Goal: Task Accomplishment & Management: Use online tool/utility

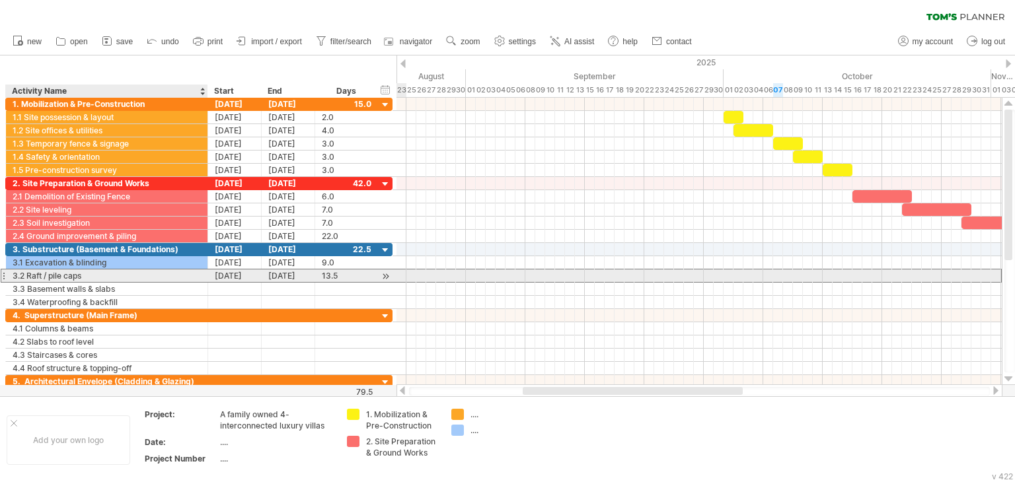
click at [143, 277] on div "3.2 Raft / pile caps" at bounding box center [107, 275] width 188 height 13
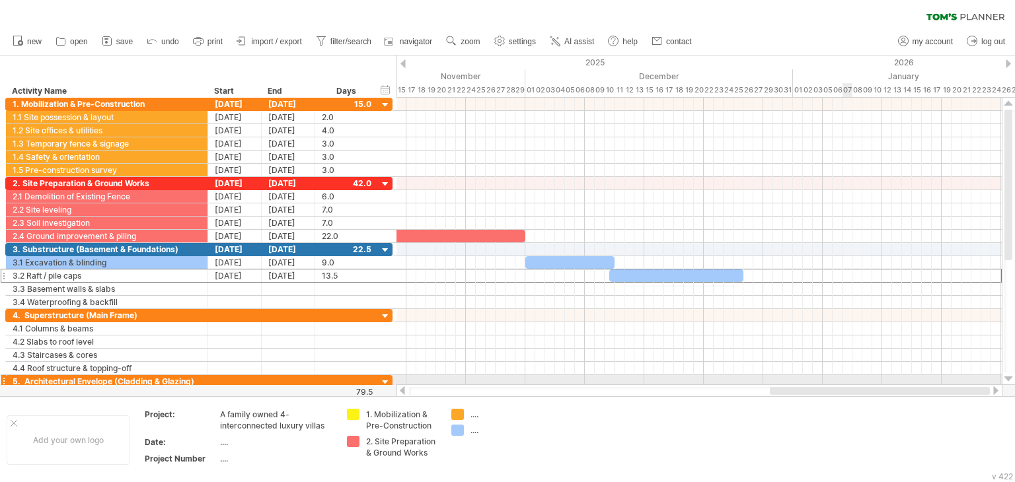
drag, startPoint x: 570, startPoint y: 392, endPoint x: 843, endPoint y: 380, distance: 273.7
click at [843, 380] on div "Trying to reach [DOMAIN_NAME] Connected again... 0% clear filter new" at bounding box center [507, 241] width 1015 height 482
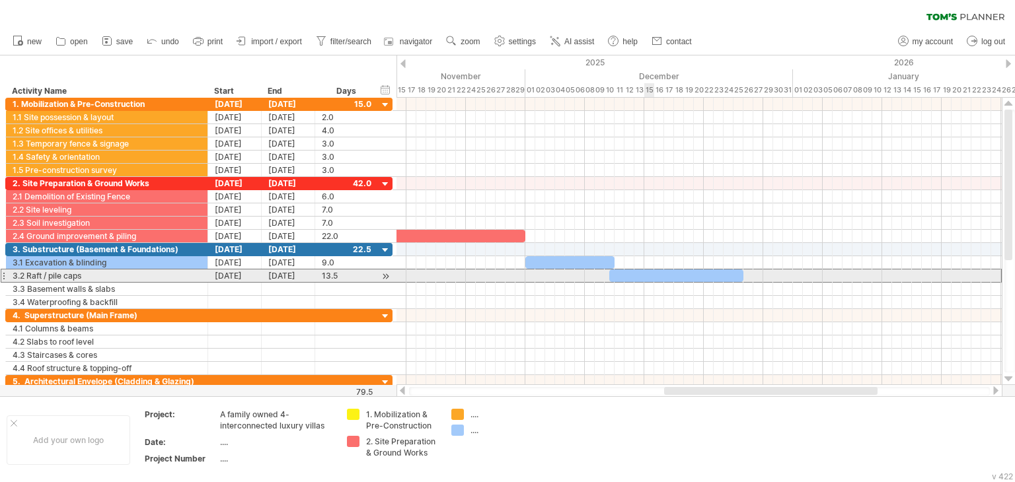
click at [651, 277] on div at bounding box center [676, 275] width 134 height 13
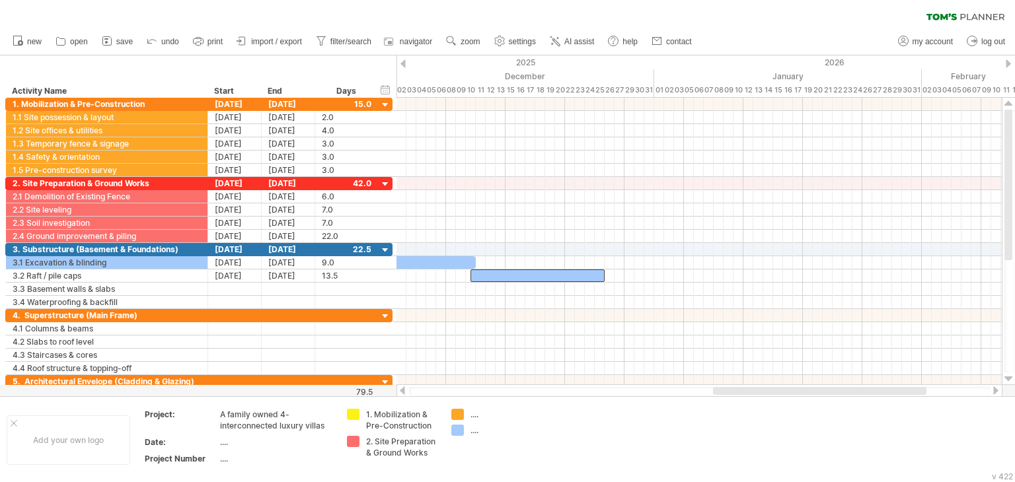
drag, startPoint x: 668, startPoint y: 394, endPoint x: 717, endPoint y: 394, distance: 48.9
click at [717, 394] on div at bounding box center [819, 391] width 213 height 8
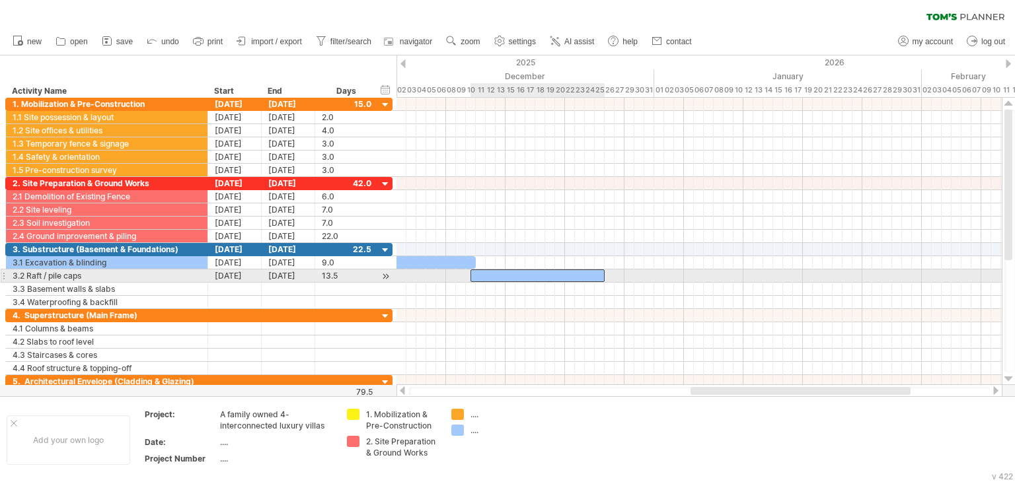
click at [476, 273] on div at bounding box center [537, 275] width 134 height 13
click at [466, 273] on span at bounding box center [465, 275] width 5 height 13
click at [603, 278] on span at bounding box center [604, 275] width 5 height 13
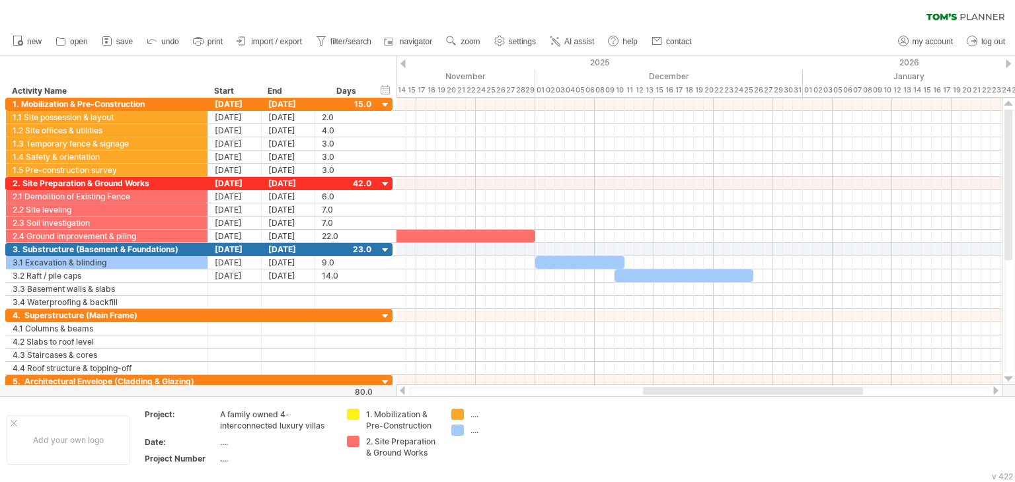
drag, startPoint x: 695, startPoint y: 389, endPoint x: 647, endPoint y: 389, distance: 47.6
click at [647, 389] on div at bounding box center [753, 391] width 220 height 8
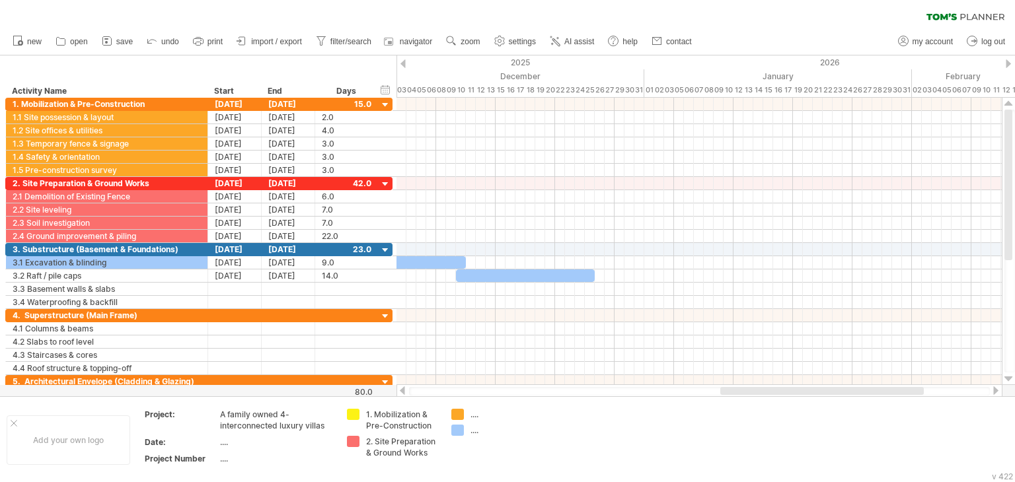
drag, startPoint x: 703, startPoint y: 394, endPoint x: 761, endPoint y: 387, distance: 58.5
click at [761, 387] on div at bounding box center [821, 391] width 203 height 8
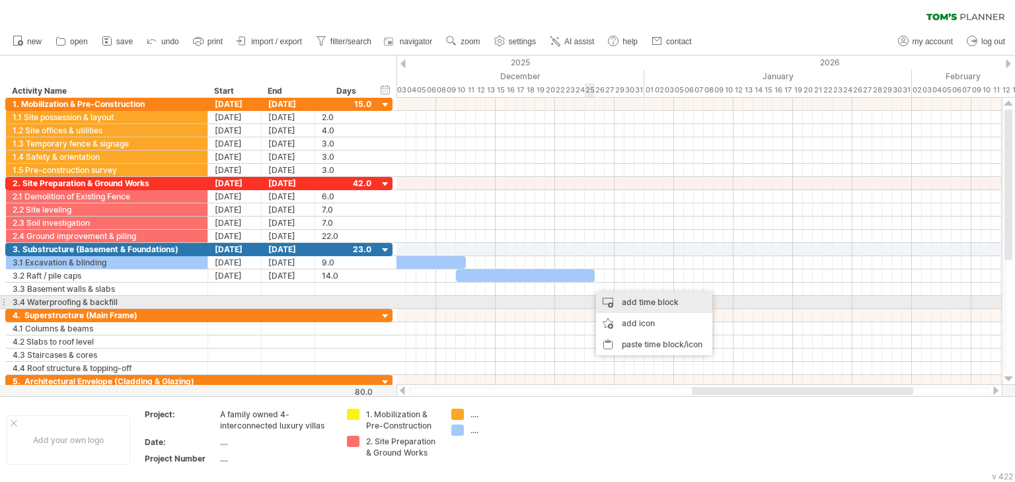
click at [613, 304] on div "add time block" at bounding box center [654, 302] width 116 height 21
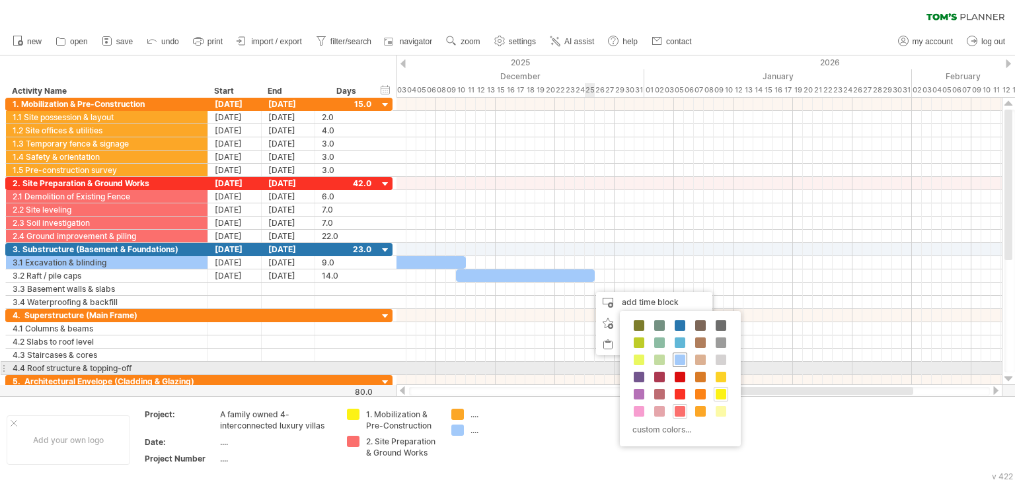
click at [680, 363] on span at bounding box center [679, 360] width 11 height 11
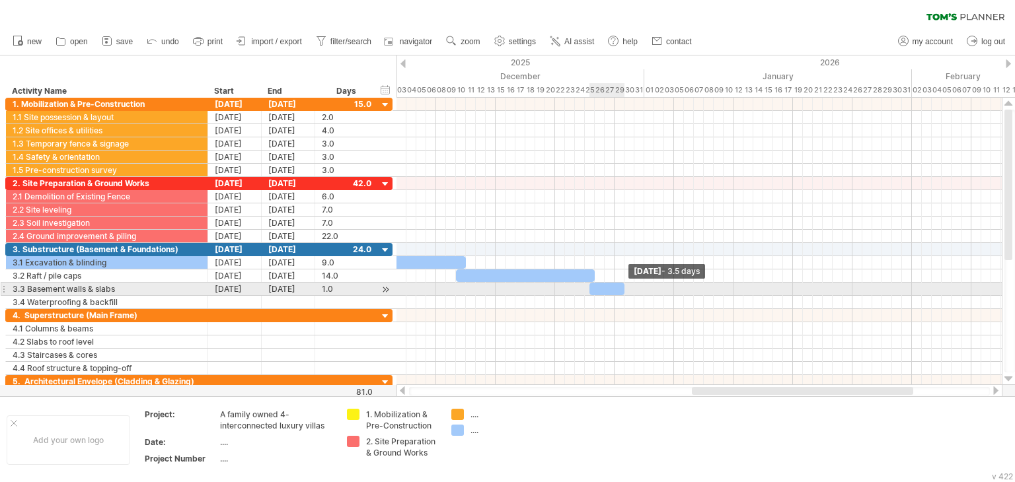
drag, startPoint x: 600, startPoint y: 289, endPoint x: 625, endPoint y: 293, distance: 25.4
click at [625, 293] on div "[DATE] - 3.5 days [DATE] - 14.0 days" at bounding box center [698, 241] width 605 height 287
drag, startPoint x: 623, startPoint y: 288, endPoint x: 709, endPoint y: 290, distance: 85.9
click at [709, 290] on span at bounding box center [707, 289] width 5 height 13
click at [304, 286] on div "[DATE]" at bounding box center [288, 289] width 53 height 13
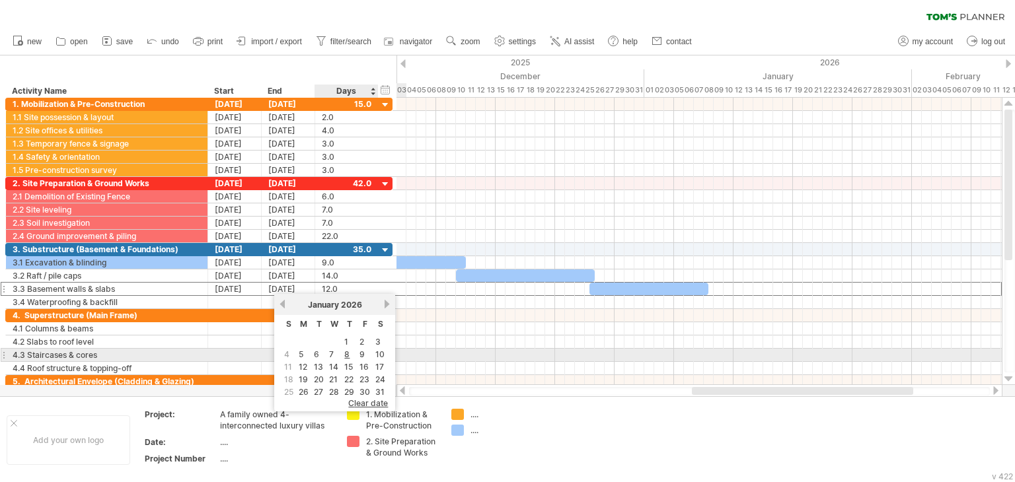
click at [378, 351] on link "10" at bounding box center [380, 354] width 12 height 13
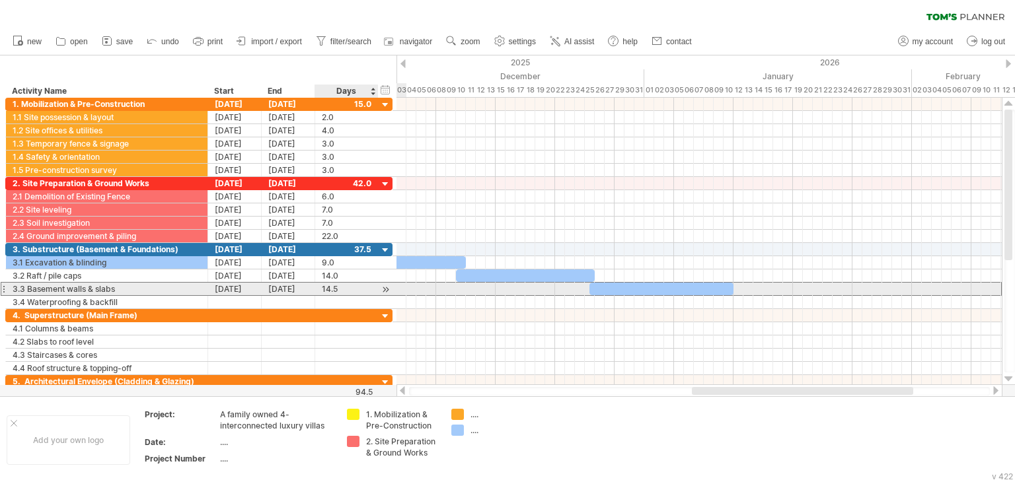
click at [328, 287] on div "14.5" at bounding box center [347, 289] width 50 height 13
click at [732, 291] on span at bounding box center [732, 289] width 5 height 13
click at [585, 287] on span at bounding box center [584, 289] width 5 height 13
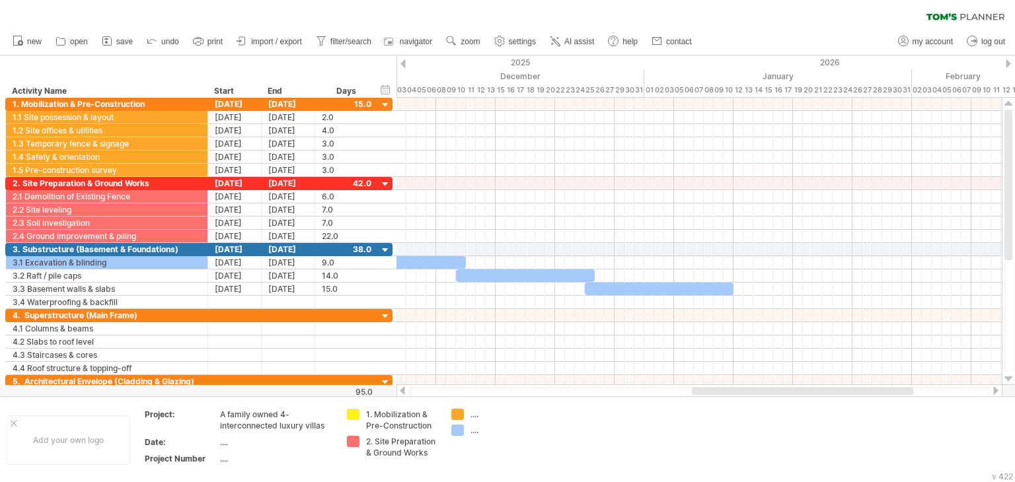
click at [465, 52] on ul "new open" at bounding box center [351, 42] width 691 height 28
click at [464, 38] on span "zoom" at bounding box center [469, 41] width 19 height 9
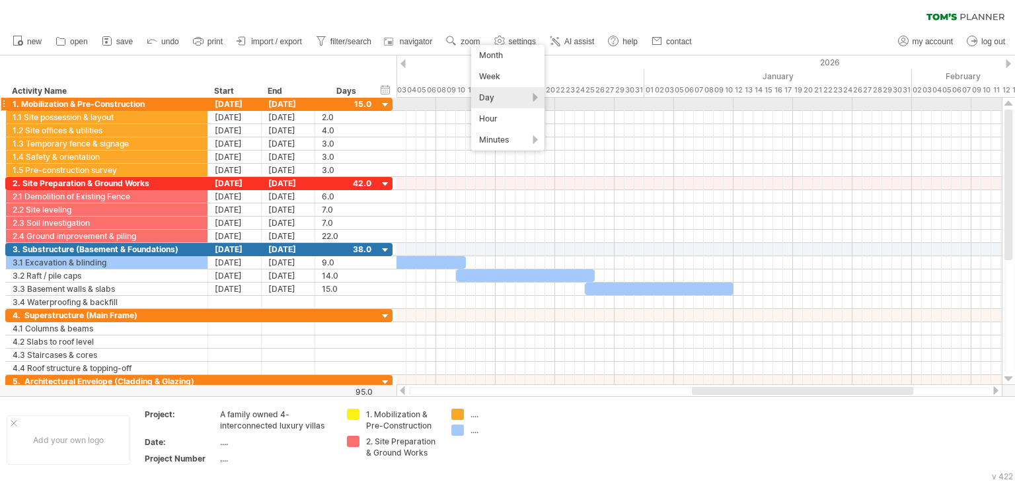
click at [510, 102] on div "Day" at bounding box center [507, 97] width 73 height 21
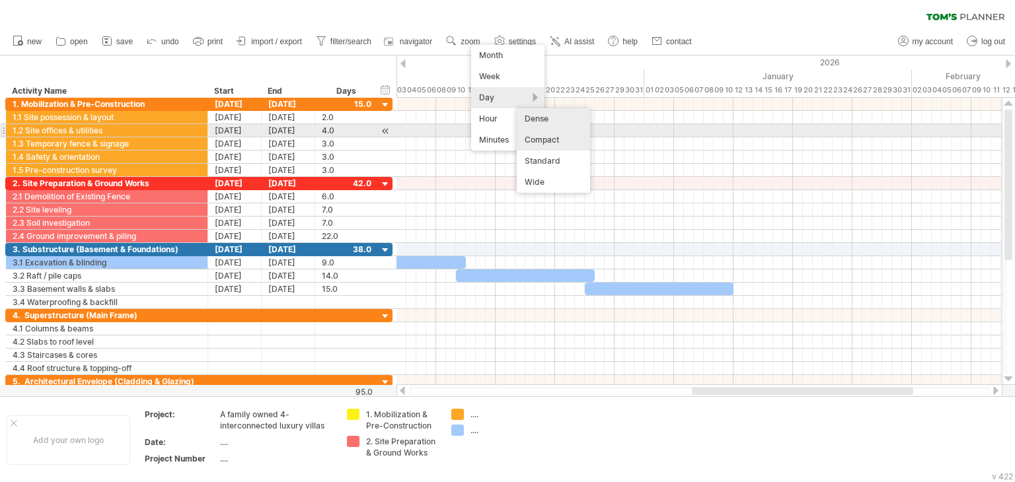
click at [539, 123] on div "Dense" at bounding box center [553, 118] width 73 height 21
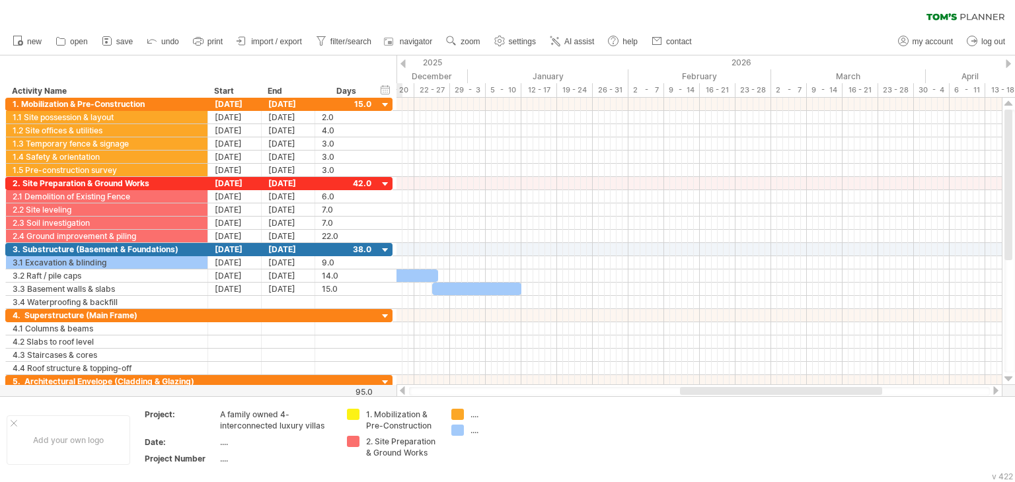
drag, startPoint x: 755, startPoint y: 394, endPoint x: 784, endPoint y: 388, distance: 29.7
click at [784, 388] on div at bounding box center [781, 391] width 202 height 8
click at [513, 49] on link "settings" at bounding box center [515, 41] width 49 height 17
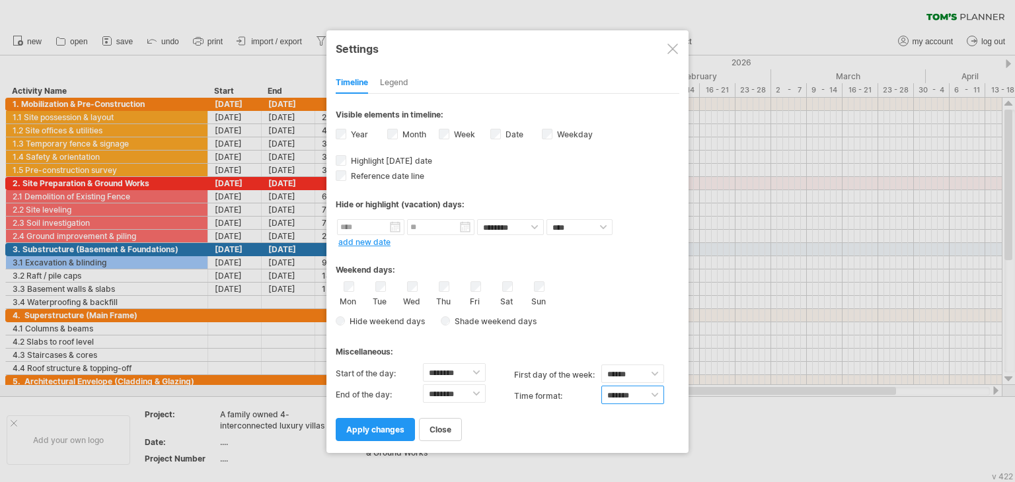
click at [643, 394] on select "******* *******" at bounding box center [632, 395] width 63 height 18
select select "******"
click at [601, 386] on select "******* *******" at bounding box center [632, 395] width 63 height 18
click at [476, 394] on select "******** ******** ******** ******** ******** ******** ******** ******** *******…" at bounding box center [454, 393] width 63 height 18
click at [423, 384] on select "******** ******** ******** ******** ******** ******** ******** ******** *******…" at bounding box center [454, 393] width 63 height 18
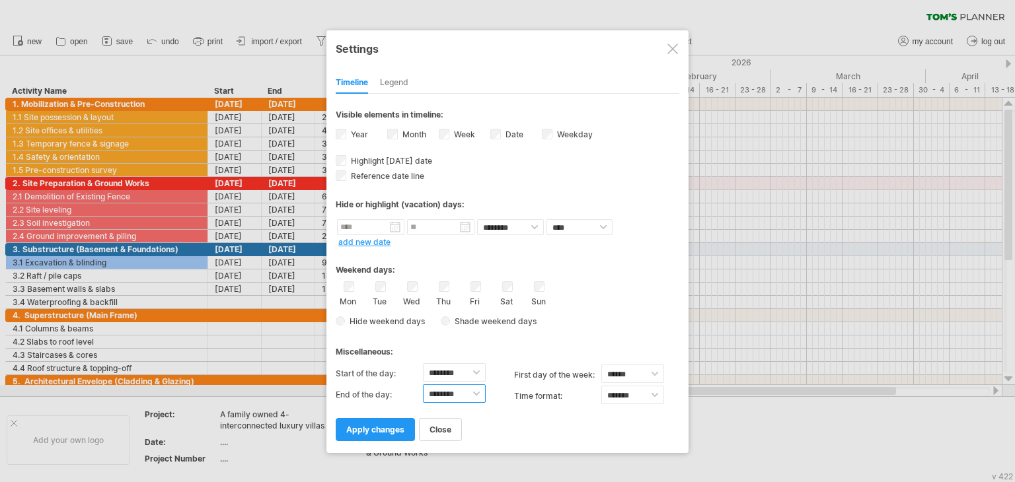
click at [474, 392] on select "******** ******** ******** ******** ******** ******** ******** ******** *******…" at bounding box center [454, 393] width 63 height 18
select select "**"
click at [423, 384] on select "******** ******** ******** ******** ******** ******** ******** ******** *******…" at bounding box center [454, 393] width 63 height 18
click at [393, 429] on span "apply changes" at bounding box center [375, 430] width 58 height 10
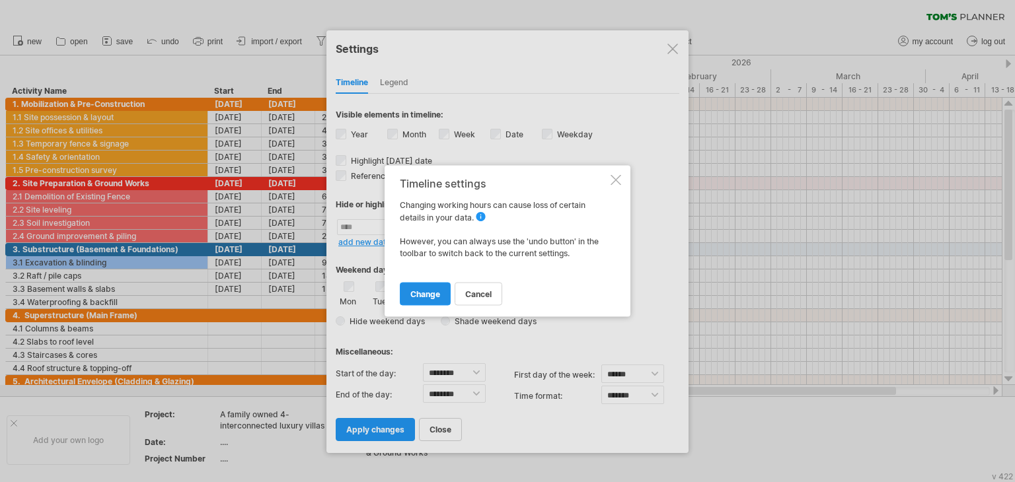
click at [438, 291] on span "change" at bounding box center [425, 294] width 30 height 10
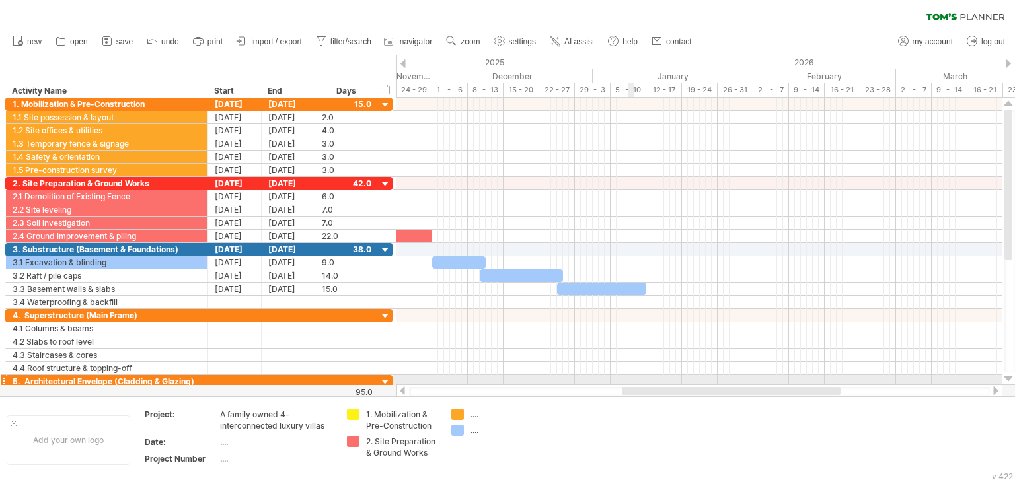
drag, startPoint x: 672, startPoint y: 387, endPoint x: 629, endPoint y: 380, distance: 44.1
click at [629, 380] on div "Trying to reach [DOMAIN_NAME] Connected again... 0% clear filter new" at bounding box center [507, 241] width 1015 height 482
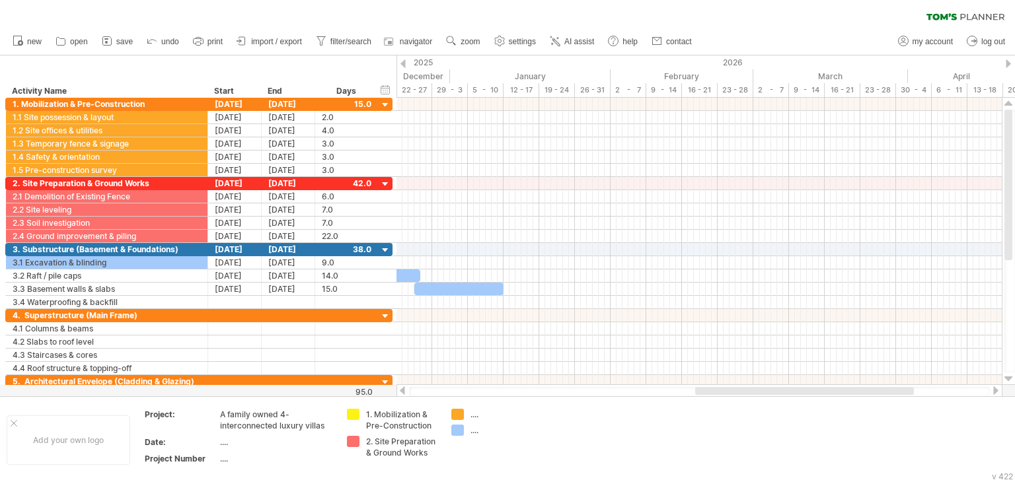
drag, startPoint x: 647, startPoint y: 388, endPoint x: 703, endPoint y: 386, distance: 55.5
click at [703, 387] on div at bounding box center [804, 391] width 219 height 8
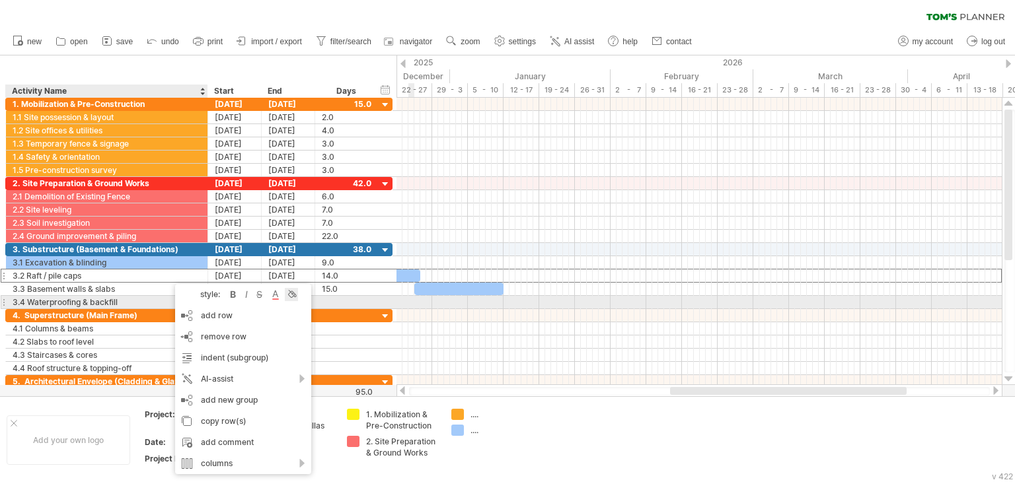
click at [288, 297] on div at bounding box center [291, 294] width 13 height 13
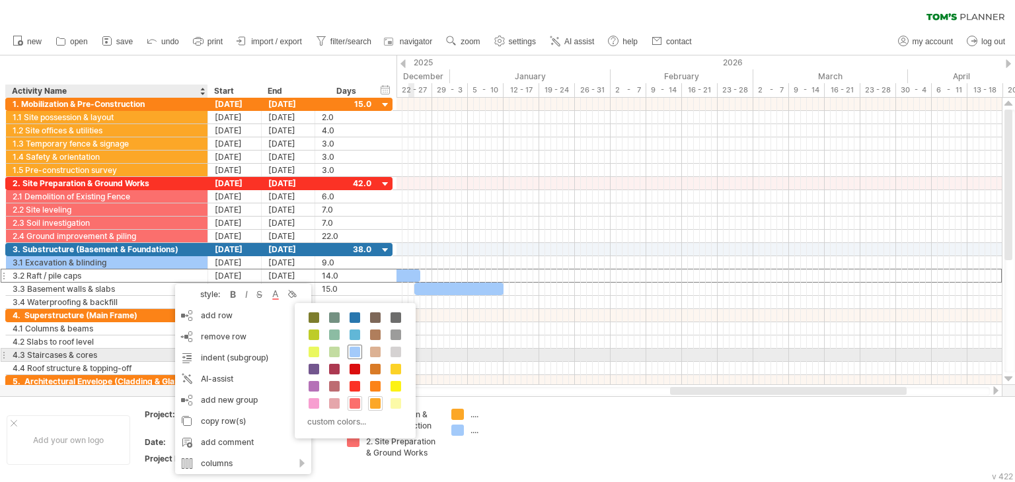
click at [351, 350] on span at bounding box center [354, 352] width 11 height 11
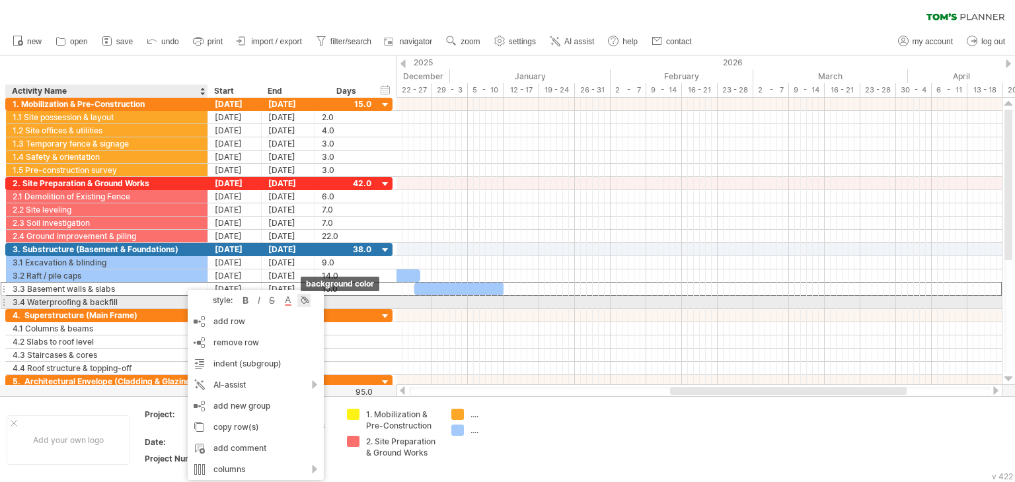
click at [309, 303] on div at bounding box center [303, 300] width 13 height 13
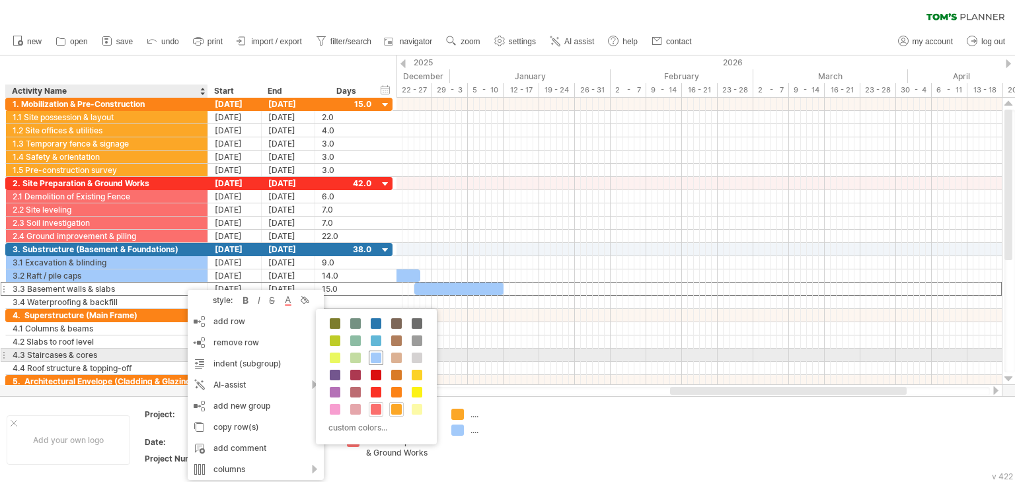
click at [373, 359] on span at bounding box center [376, 358] width 11 height 11
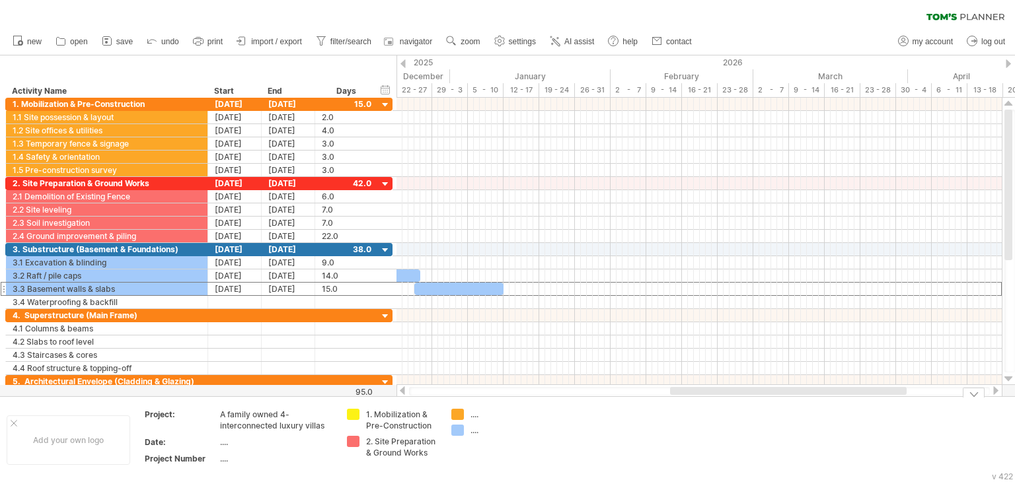
click at [573, 445] on td at bounding box center [601, 440] width 104 height 62
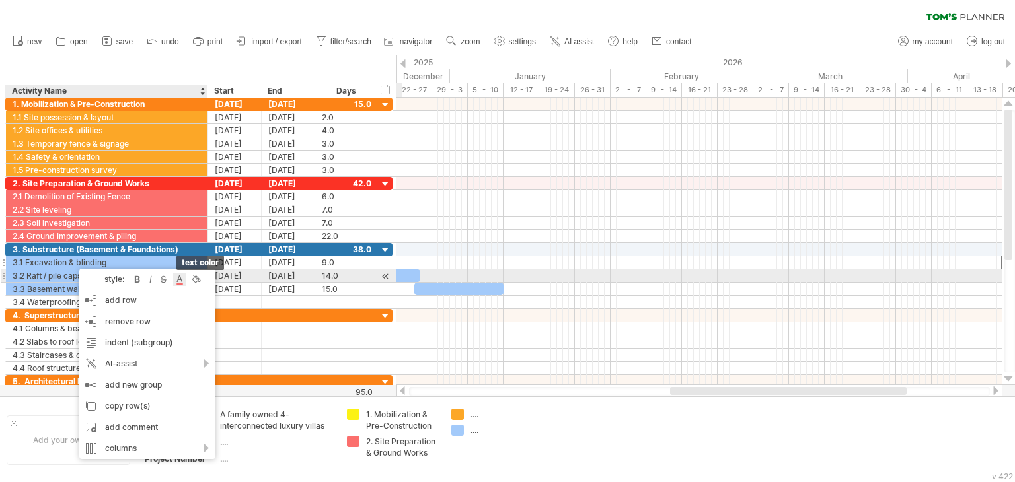
click at [185, 278] on div at bounding box center [179, 279] width 13 height 13
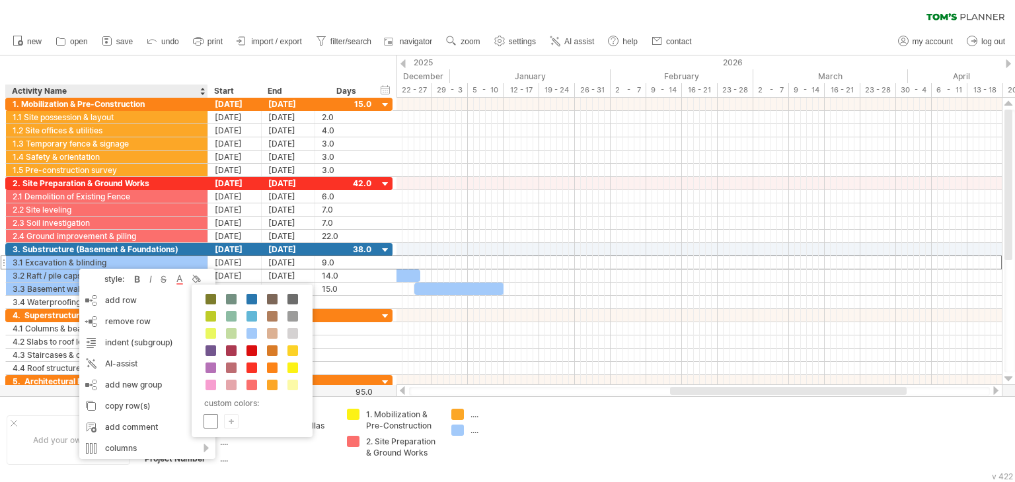
click at [209, 418] on span at bounding box center [210, 421] width 11 height 11
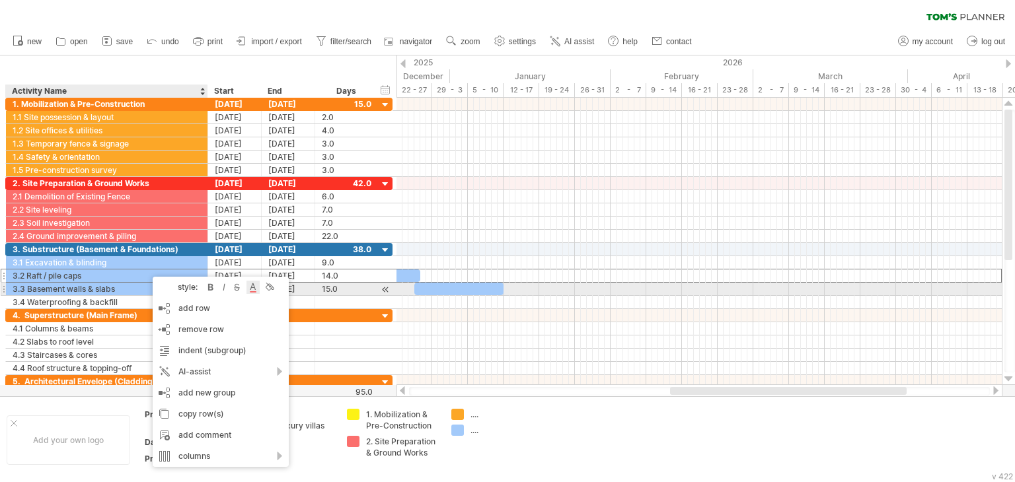
click at [250, 289] on div at bounding box center [252, 287] width 13 height 13
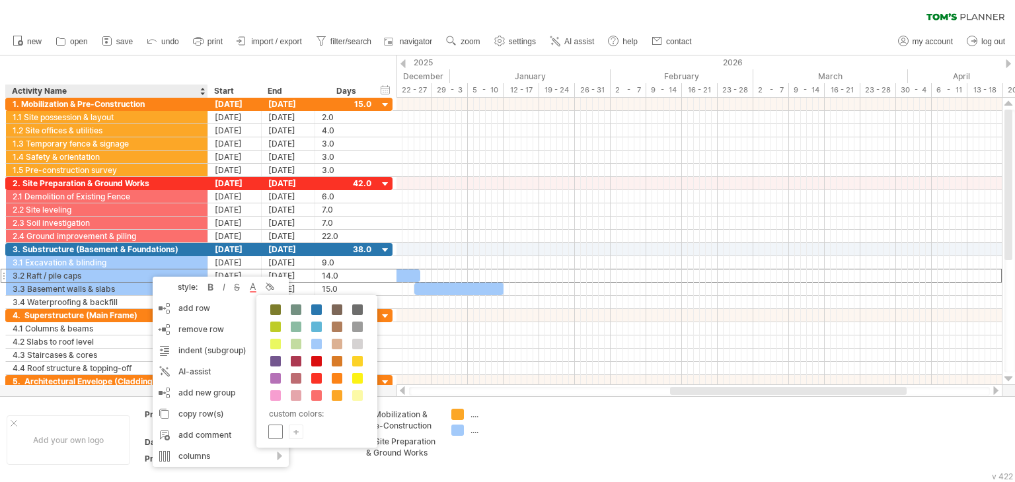
click at [273, 433] on span at bounding box center [275, 432] width 11 height 11
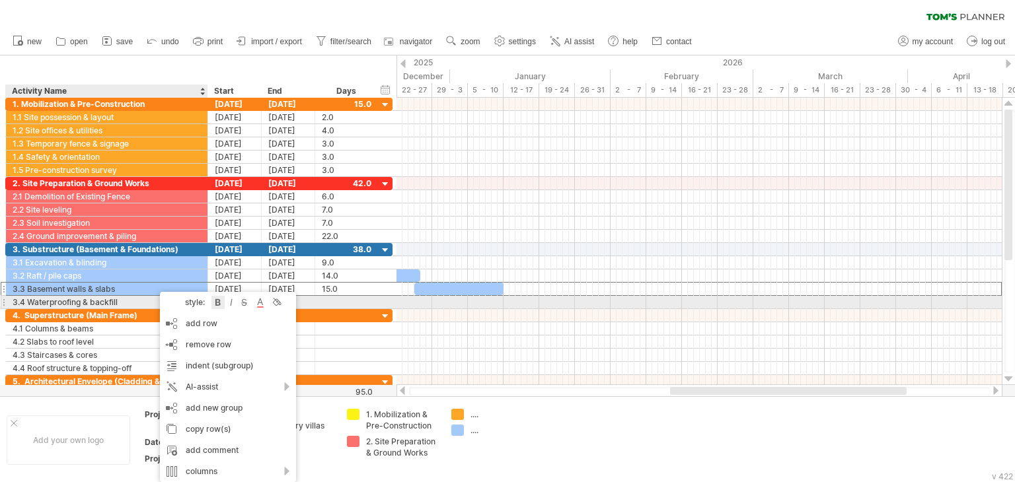
click at [224, 308] on div at bounding box center [217, 302] width 13 height 13
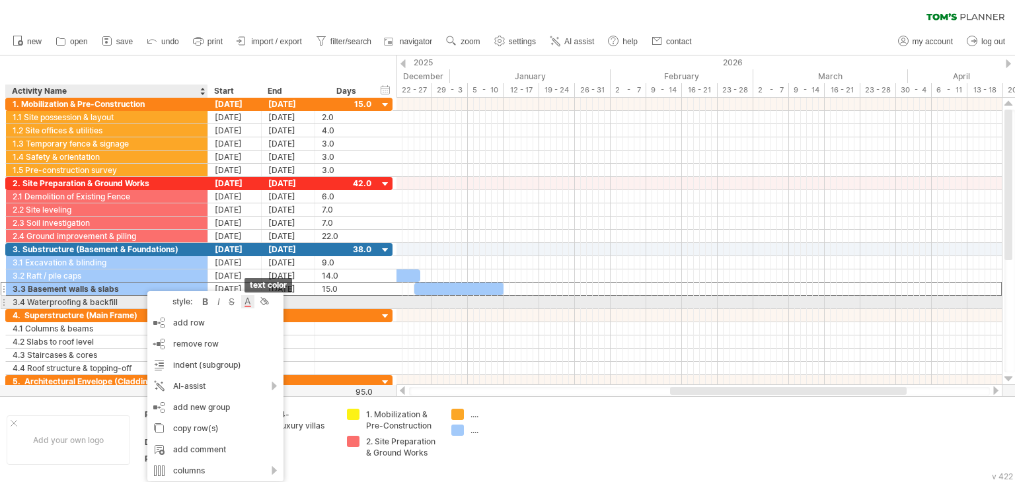
click at [249, 302] on div at bounding box center [247, 301] width 13 height 13
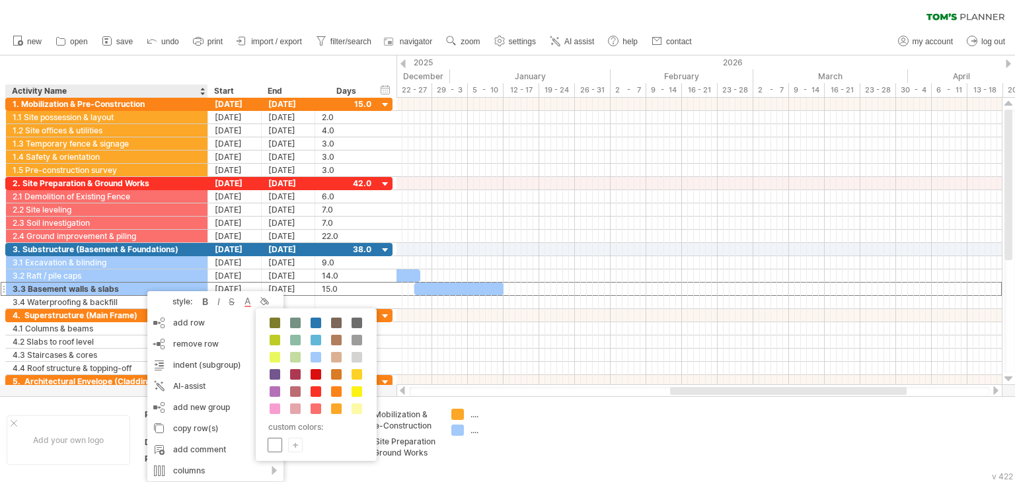
click at [269, 438] on div at bounding box center [274, 445] width 15 height 15
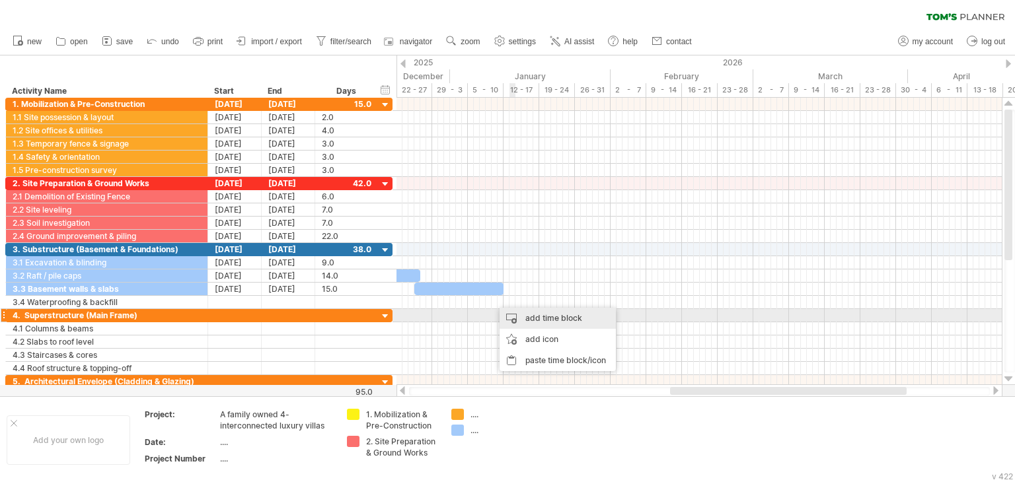
click at [524, 318] on div "add time block" at bounding box center [557, 318] width 116 height 21
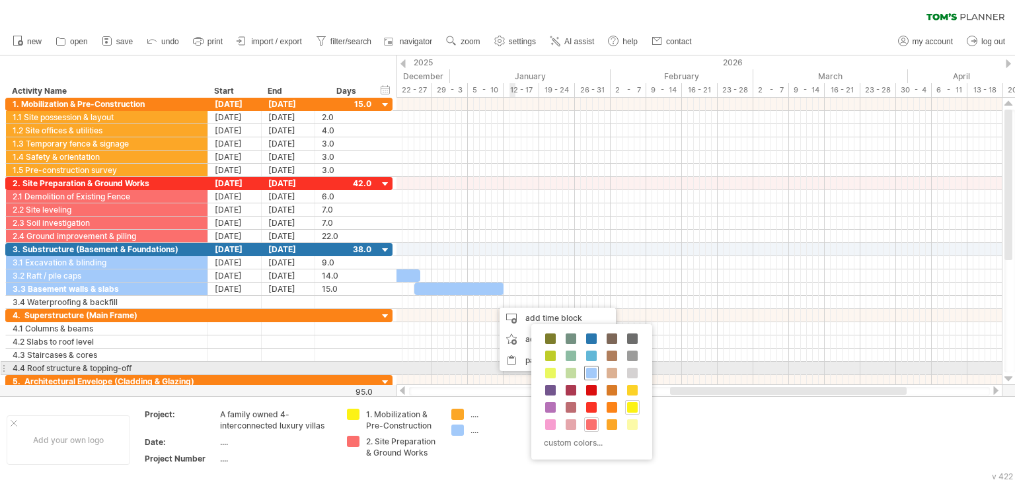
click at [592, 372] on span at bounding box center [591, 373] width 11 height 11
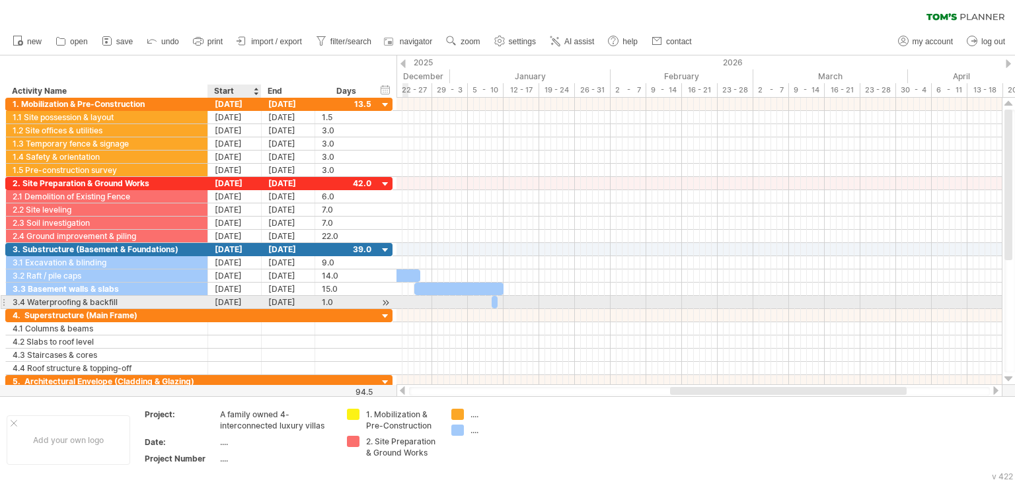
click at [234, 302] on div "[DATE]" at bounding box center [234, 302] width 53 height 13
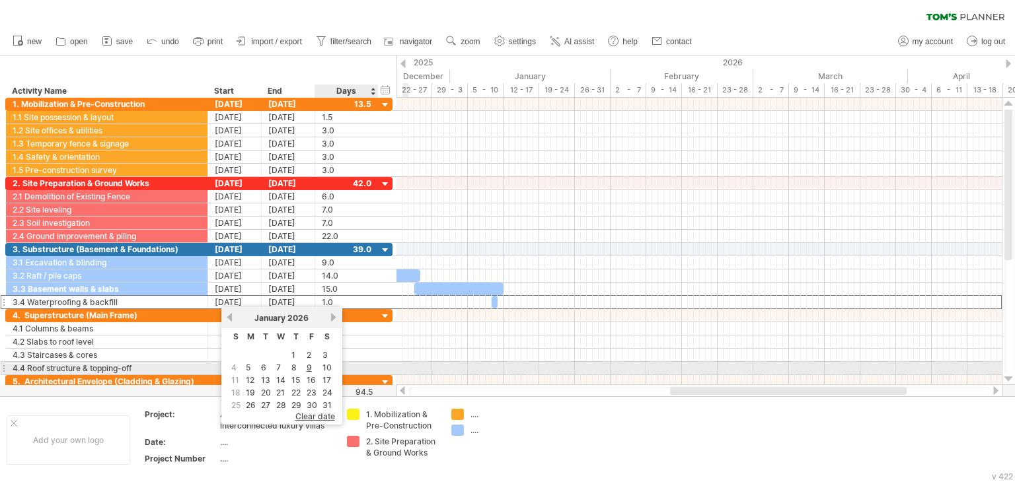
click at [325, 365] on link "10" at bounding box center [327, 367] width 12 height 13
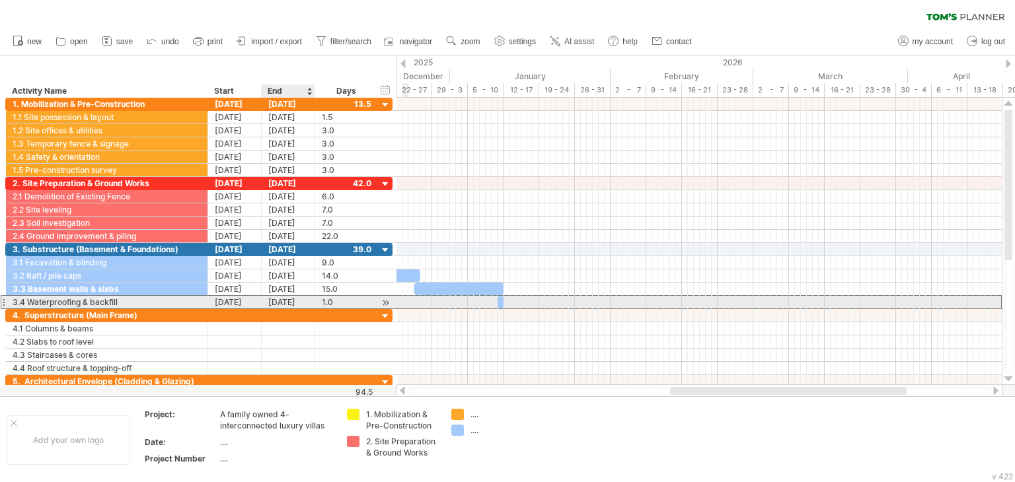
click at [301, 303] on div "[DATE]" at bounding box center [288, 302] width 53 height 13
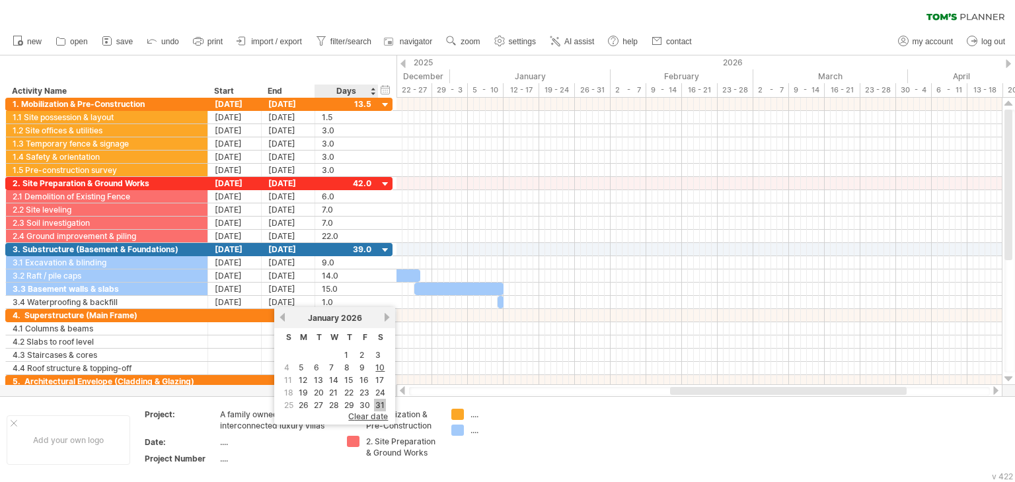
click at [380, 401] on link "31" at bounding box center [380, 405] width 12 height 13
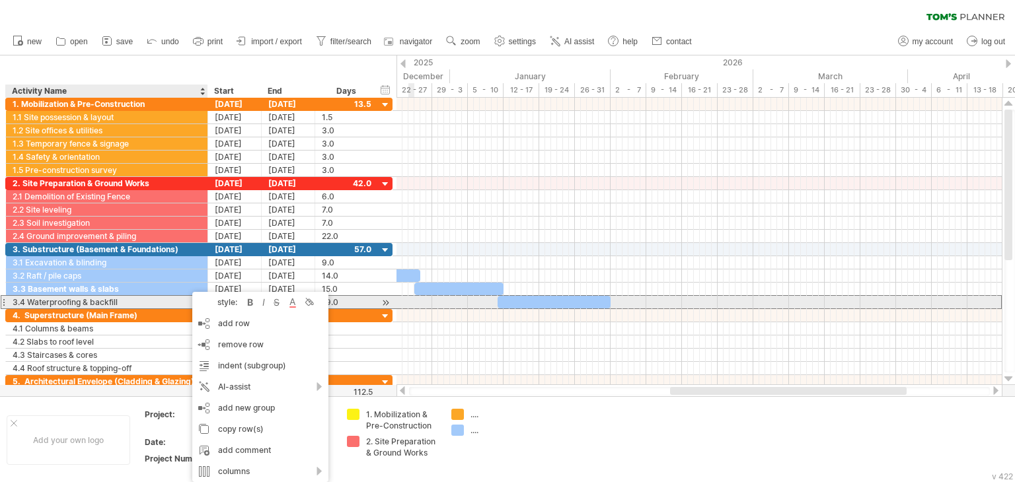
click at [316, 302] on div "style: bold italic strikethrough text color background color" at bounding box center [260, 302] width 136 height 21
click at [312, 302] on div at bounding box center [308, 302] width 13 height 13
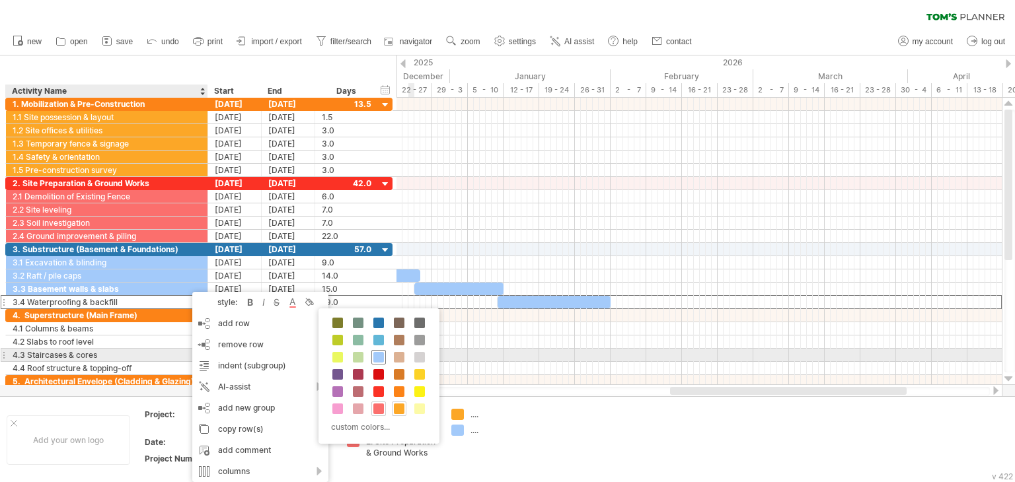
click at [375, 356] on span at bounding box center [378, 357] width 11 height 11
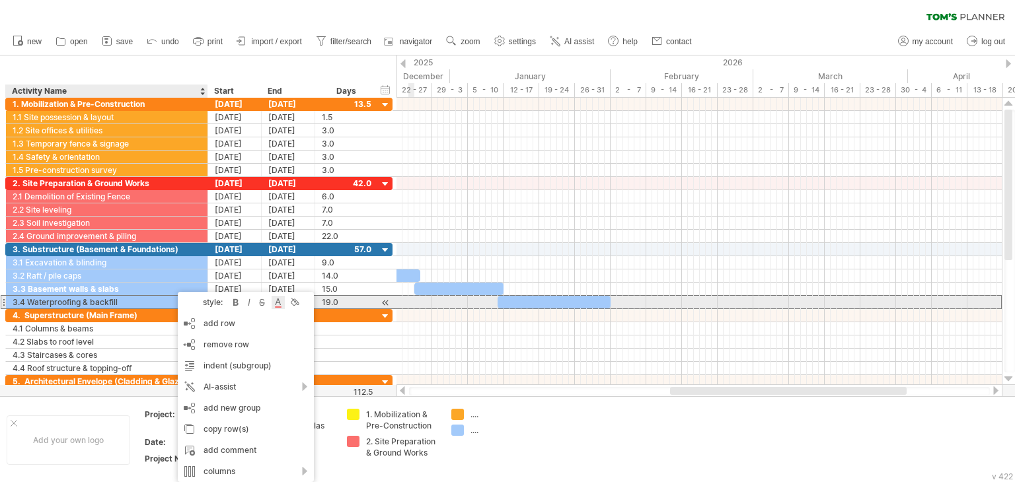
click at [274, 305] on div at bounding box center [277, 302] width 13 height 13
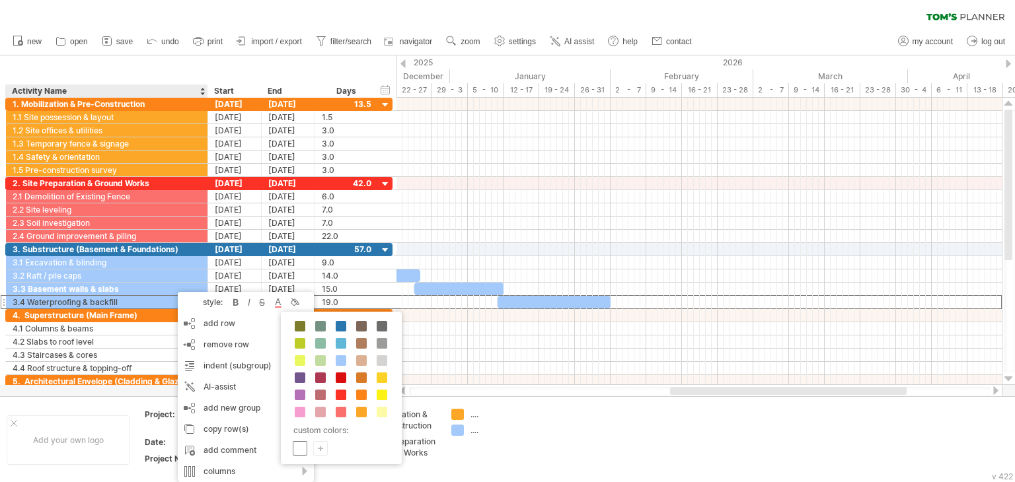
click at [302, 447] on span at bounding box center [300, 448] width 11 height 11
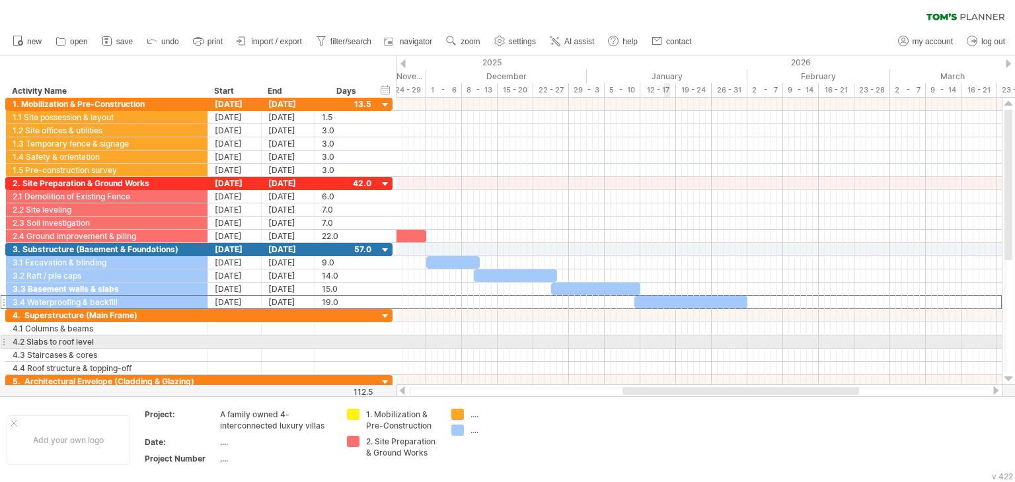
drag, startPoint x: 714, startPoint y: 390, endPoint x: 666, endPoint y: 345, distance: 65.0
click at [666, 345] on div "Trying to reach [DOMAIN_NAME] Connected again... 0% clear filter new" at bounding box center [507, 241] width 1015 height 482
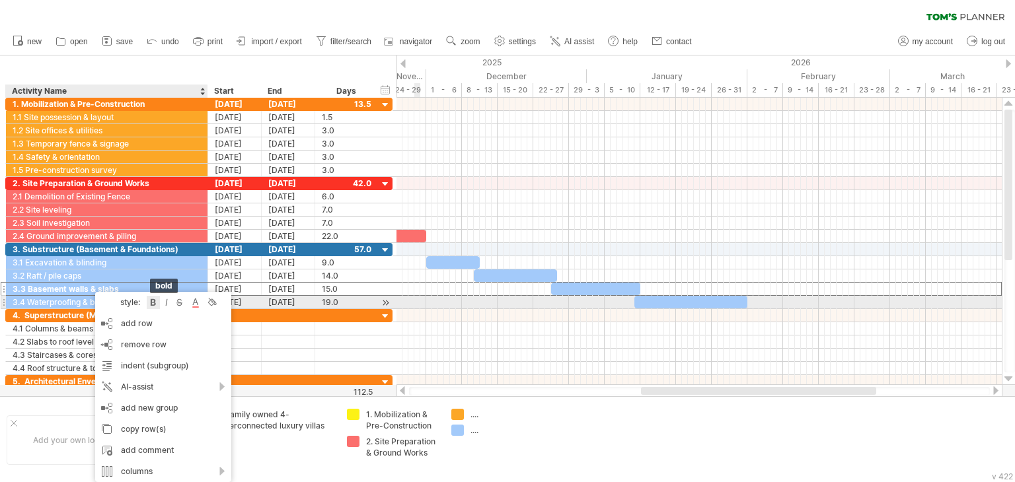
click at [159, 306] on div at bounding box center [153, 302] width 13 height 13
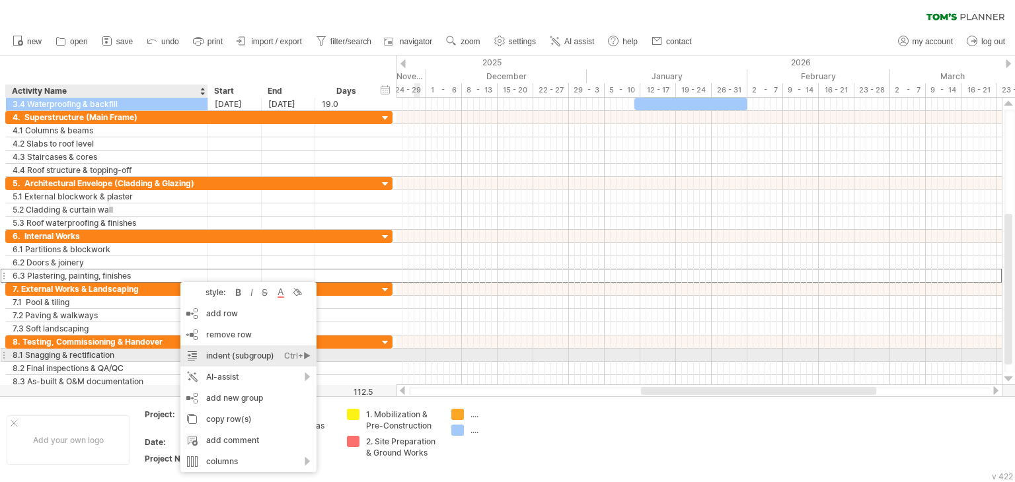
click at [205, 349] on div "indent (subgroup) Ctrl+► Cmd+►" at bounding box center [248, 355] width 136 height 21
